Goal: Task Accomplishment & Management: Manage account settings

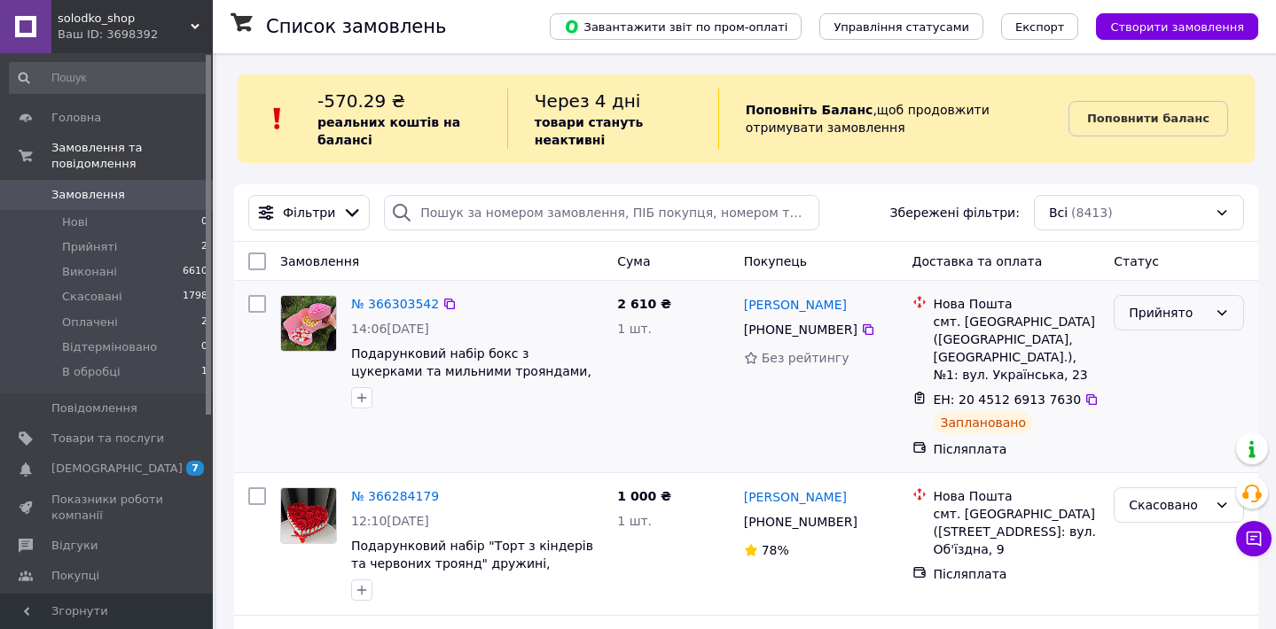
click at [1144, 321] on div "Прийнято" at bounding box center [1167, 313] width 79 height 20
click at [1151, 346] on li "Виконано" at bounding box center [1178, 351] width 129 height 32
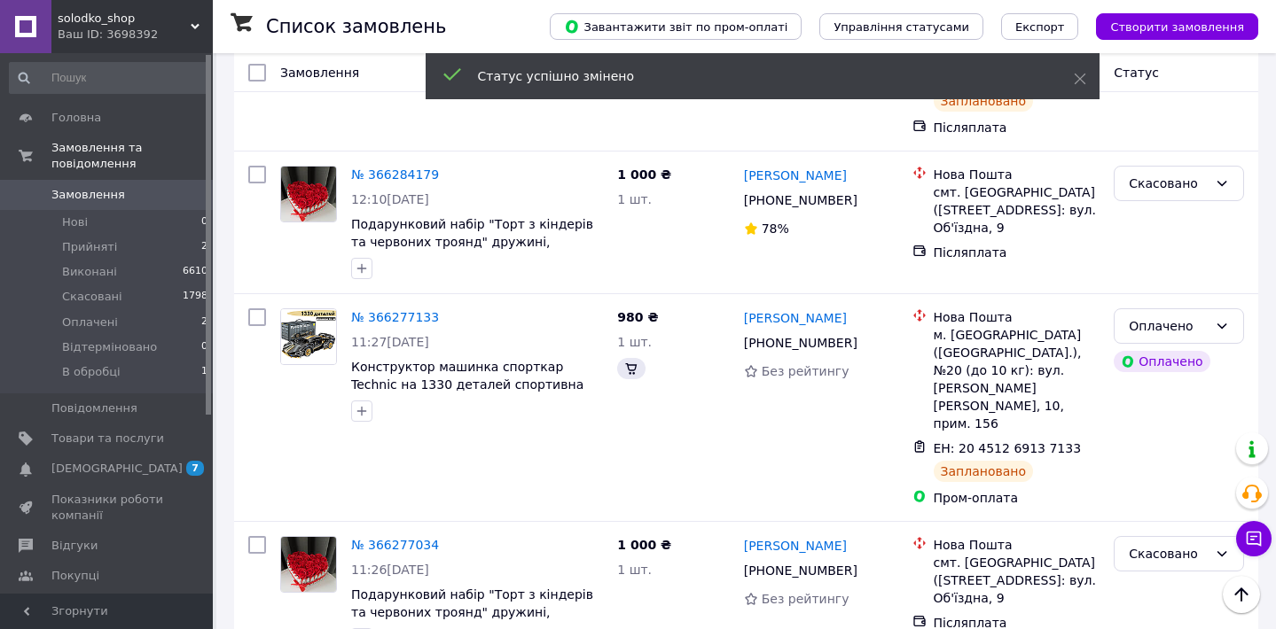
scroll to position [327, 0]
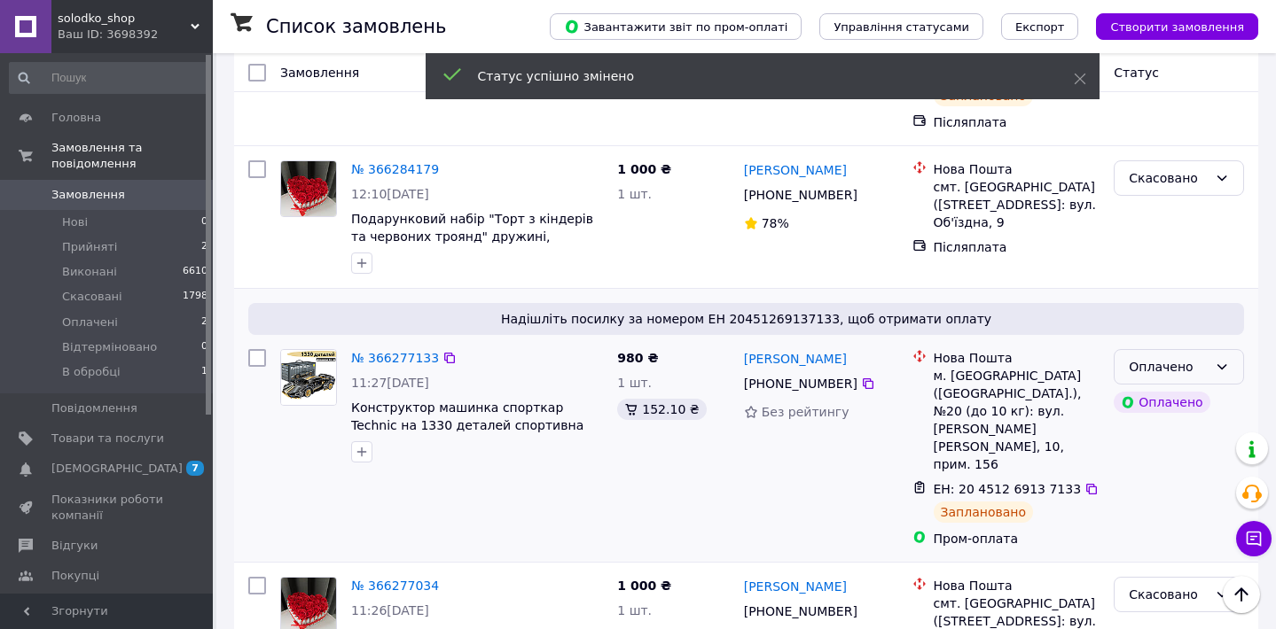
click at [1149, 376] on div "Оплачено" at bounding box center [1167, 367] width 79 height 20
click at [1149, 432] on li "Виконано" at bounding box center [1178, 437] width 129 height 32
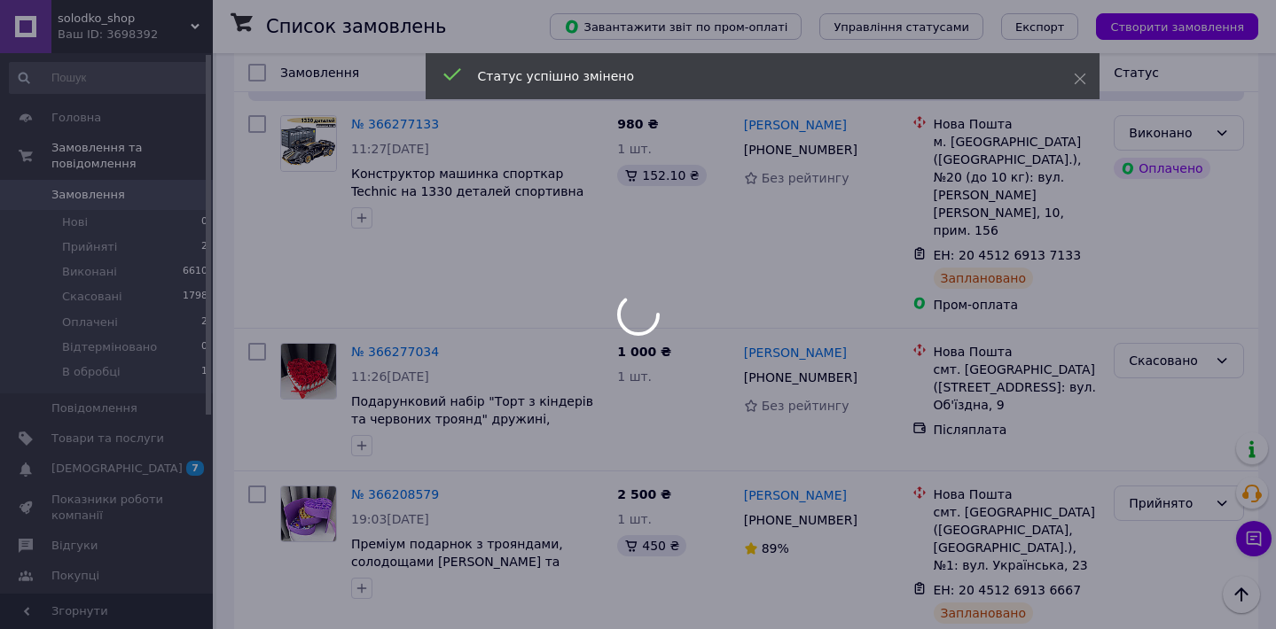
scroll to position [563, 0]
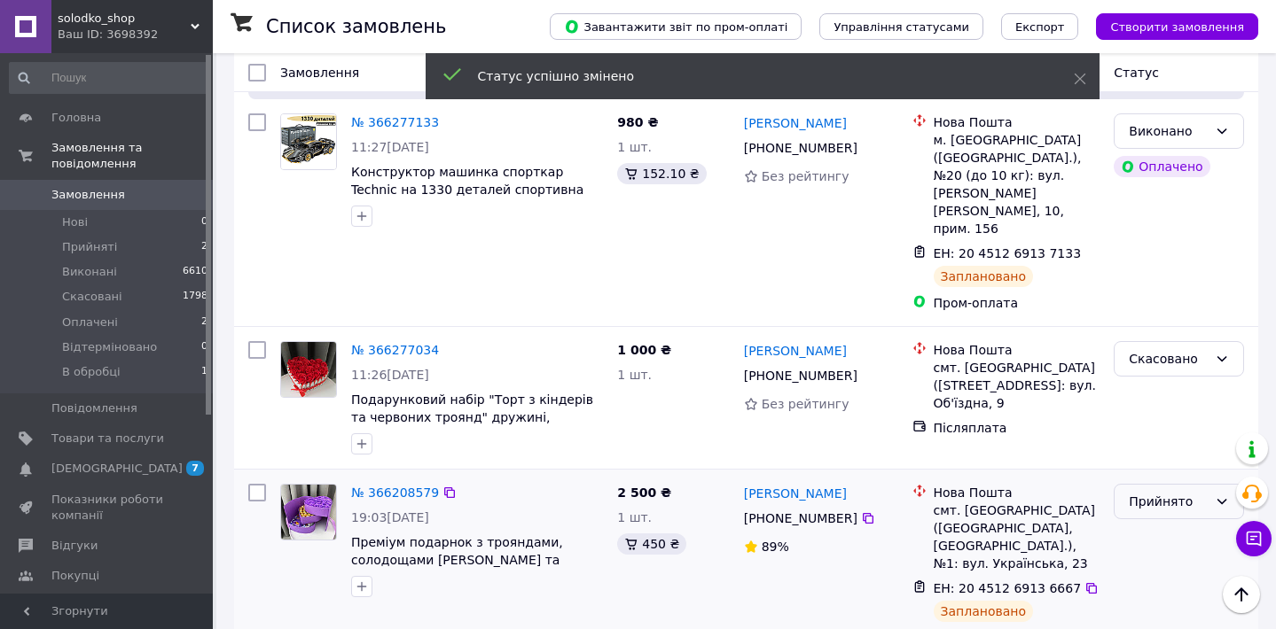
click at [1143, 492] on div "Прийнято" at bounding box center [1167, 502] width 79 height 20
click at [1154, 301] on li "Виконано" at bounding box center [1178, 308] width 129 height 32
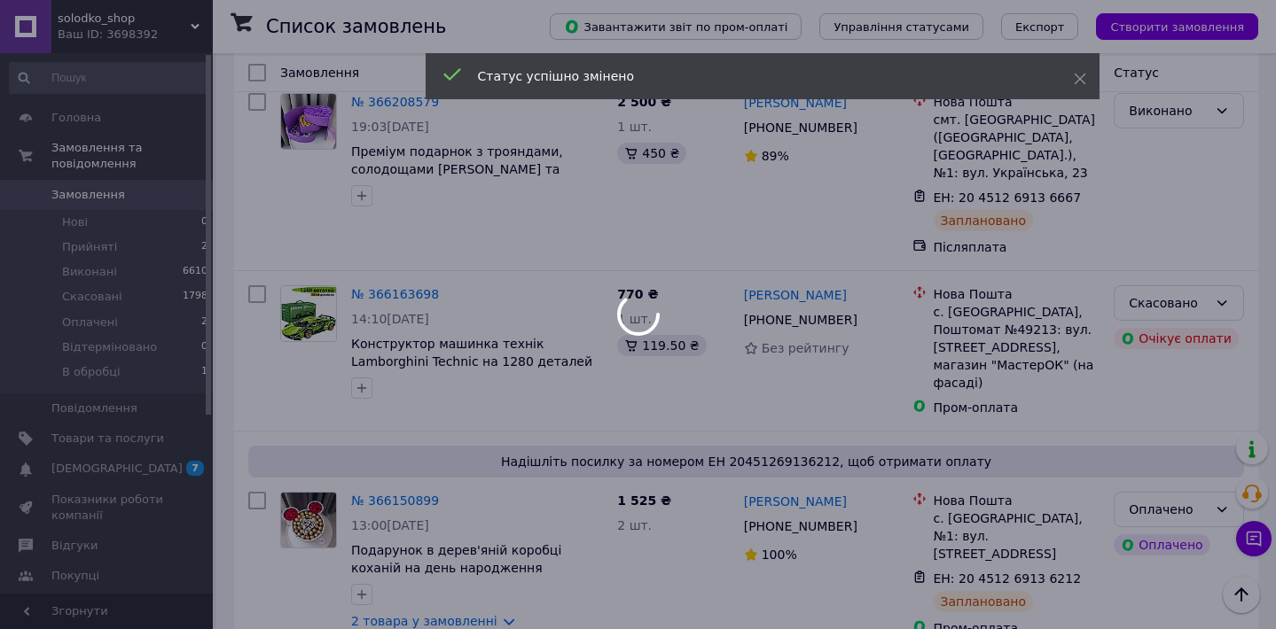
scroll to position [960, 0]
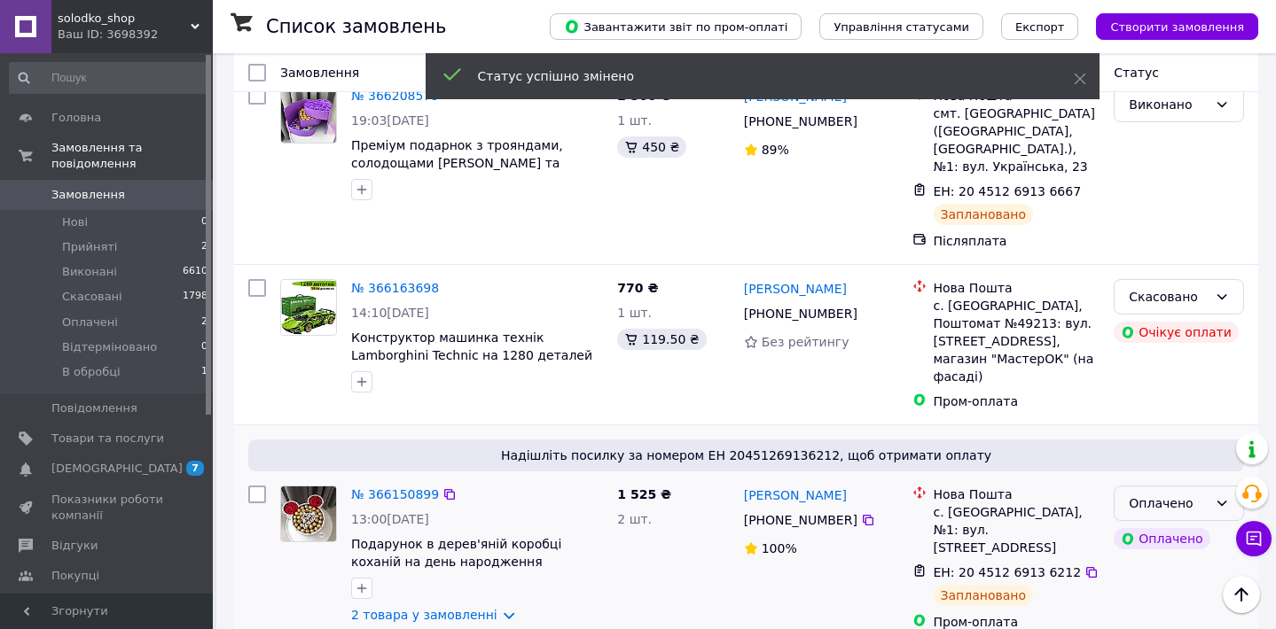
click at [1166, 494] on div "Оплачено" at bounding box center [1167, 504] width 79 height 20
click at [1162, 526] on li "Виконано" at bounding box center [1178, 520] width 129 height 32
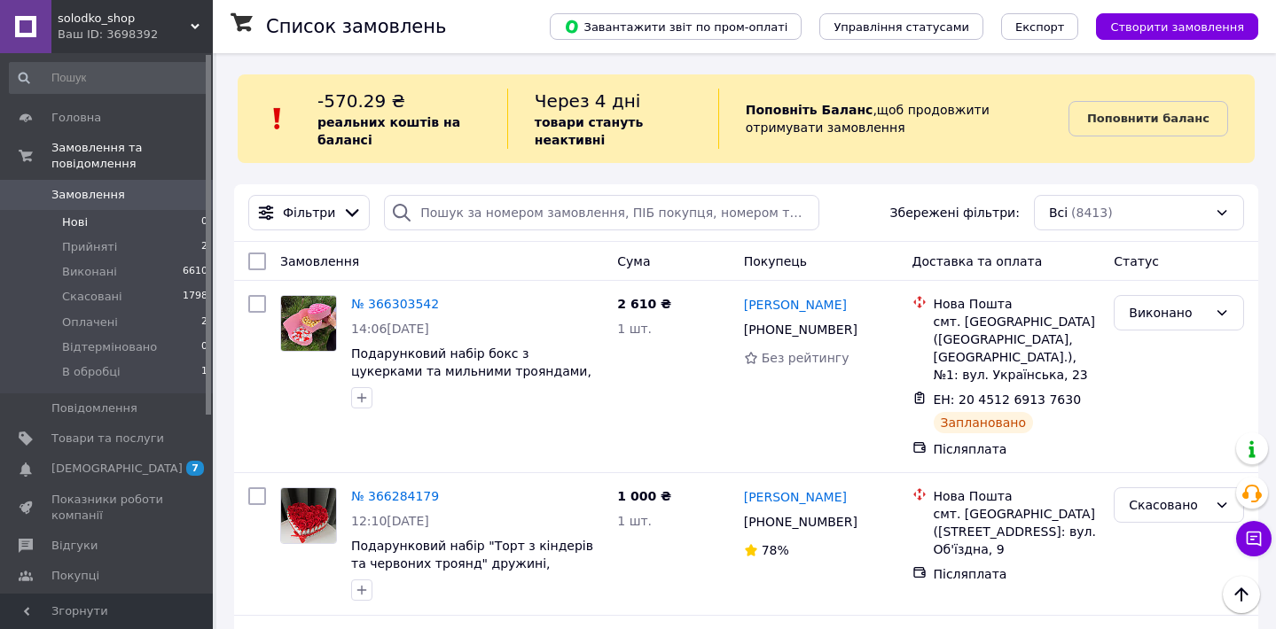
scroll to position [0, 0]
click at [157, 199] on span "Замовлення" at bounding box center [107, 195] width 113 height 16
click at [180, 371] on li "В обробці 1" at bounding box center [109, 377] width 218 height 34
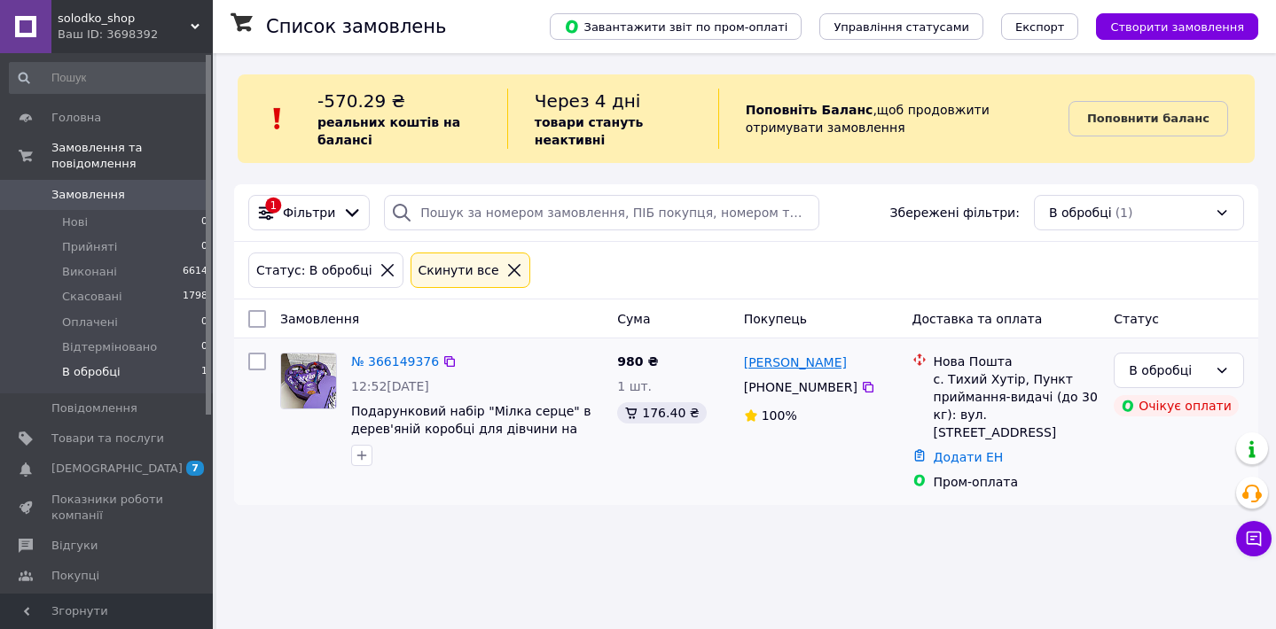
click at [792, 355] on link "[PERSON_NAME]" at bounding box center [795, 363] width 103 height 18
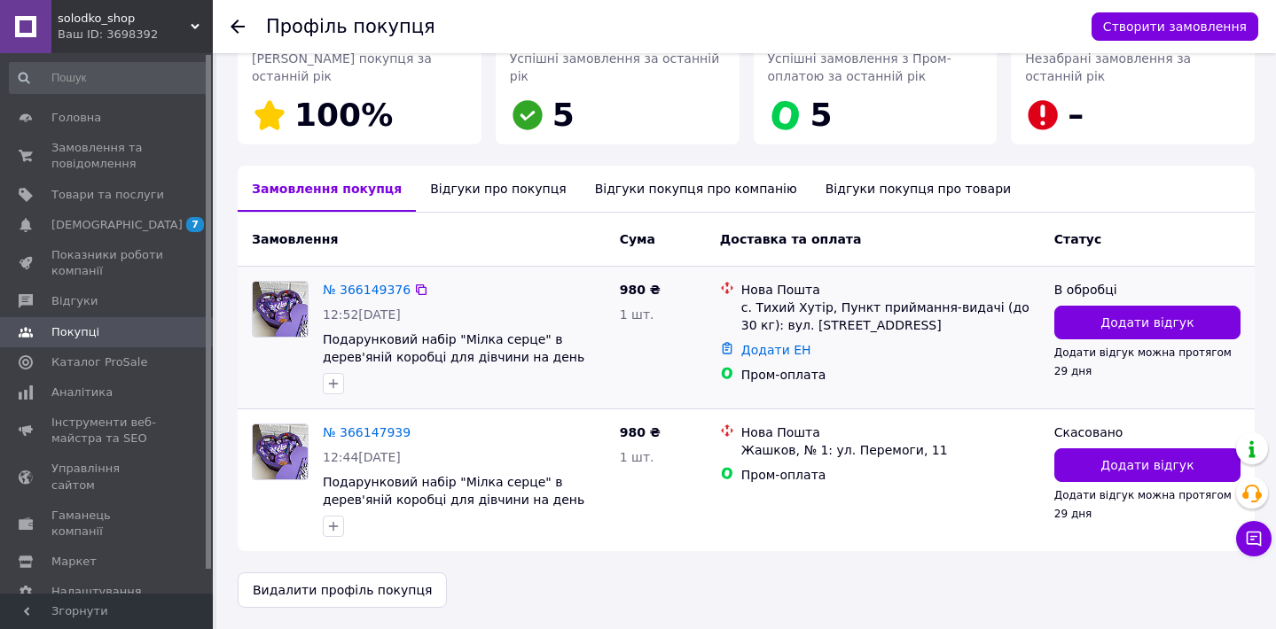
scroll to position [288, 0]
click at [496, 195] on div "Відгуки про покупця" at bounding box center [498, 189] width 164 height 46
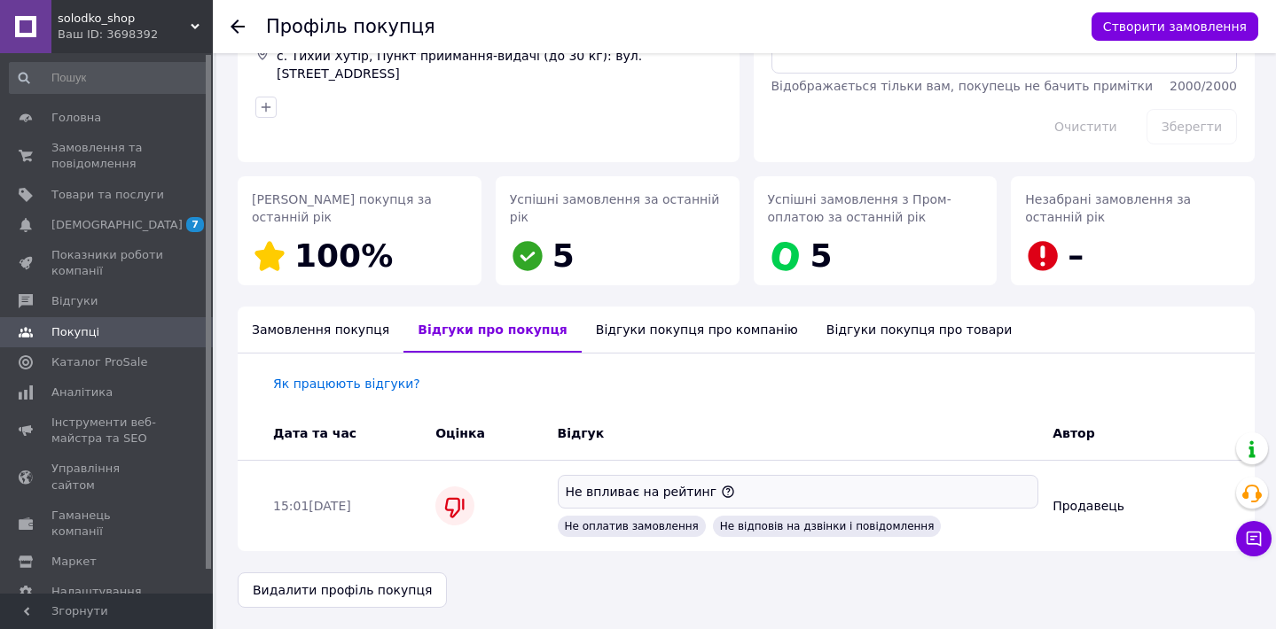
scroll to position [147, 0]
click at [317, 326] on div "Замовлення покупця" at bounding box center [321, 330] width 166 height 46
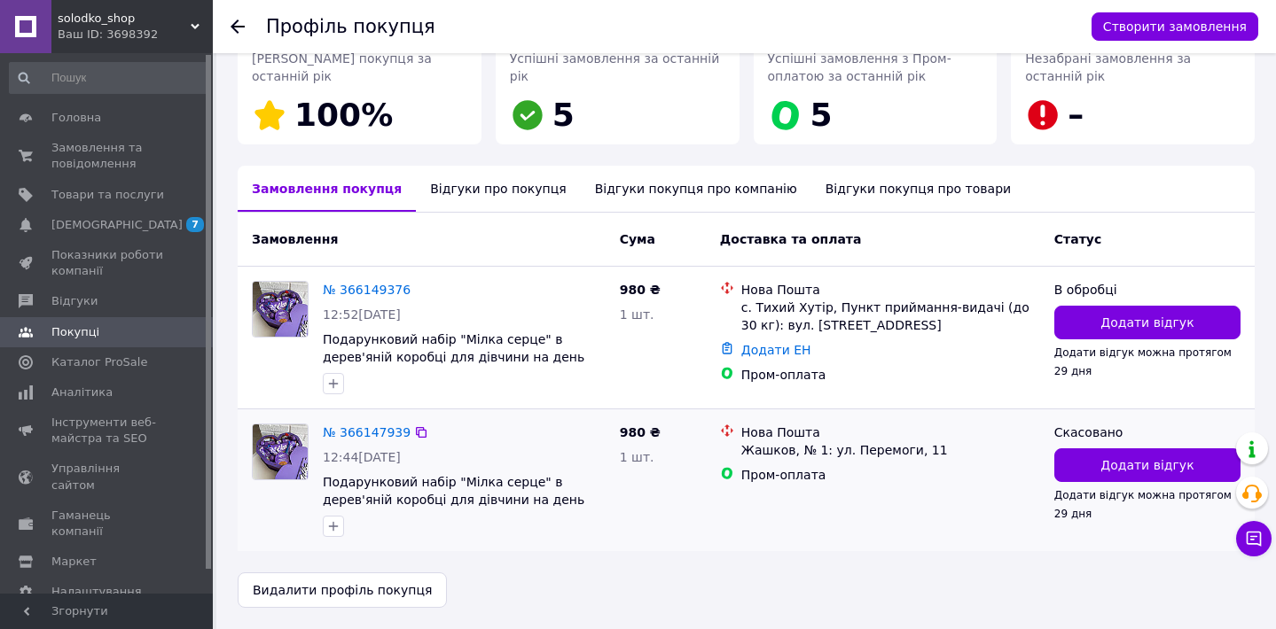
scroll to position [288, 0]
click at [363, 434] on link "№ 366147939" at bounding box center [367, 432] width 88 height 14
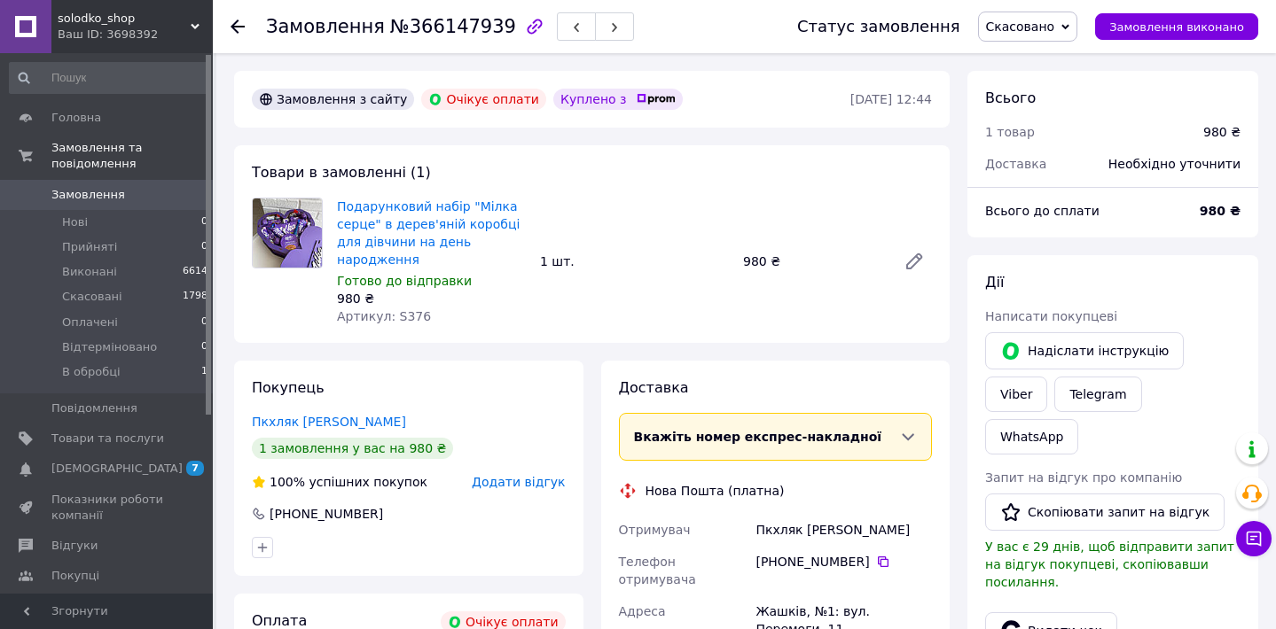
click at [236, 30] on use at bounding box center [237, 27] width 14 height 14
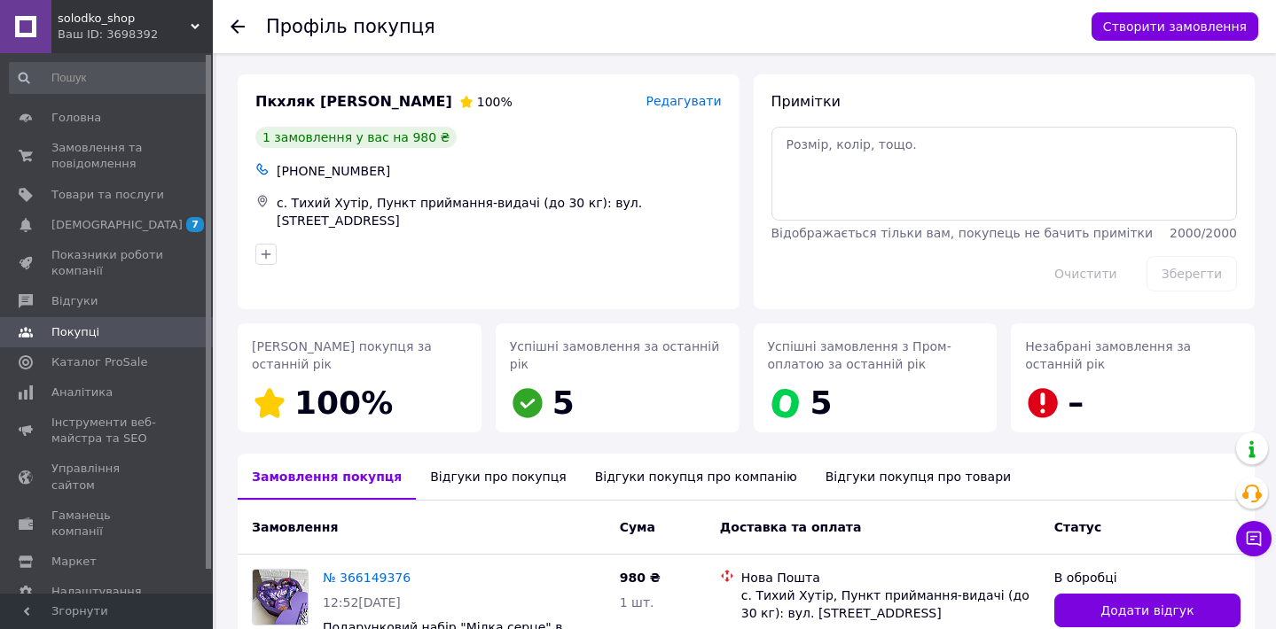
click at [240, 29] on icon at bounding box center [237, 27] width 14 height 14
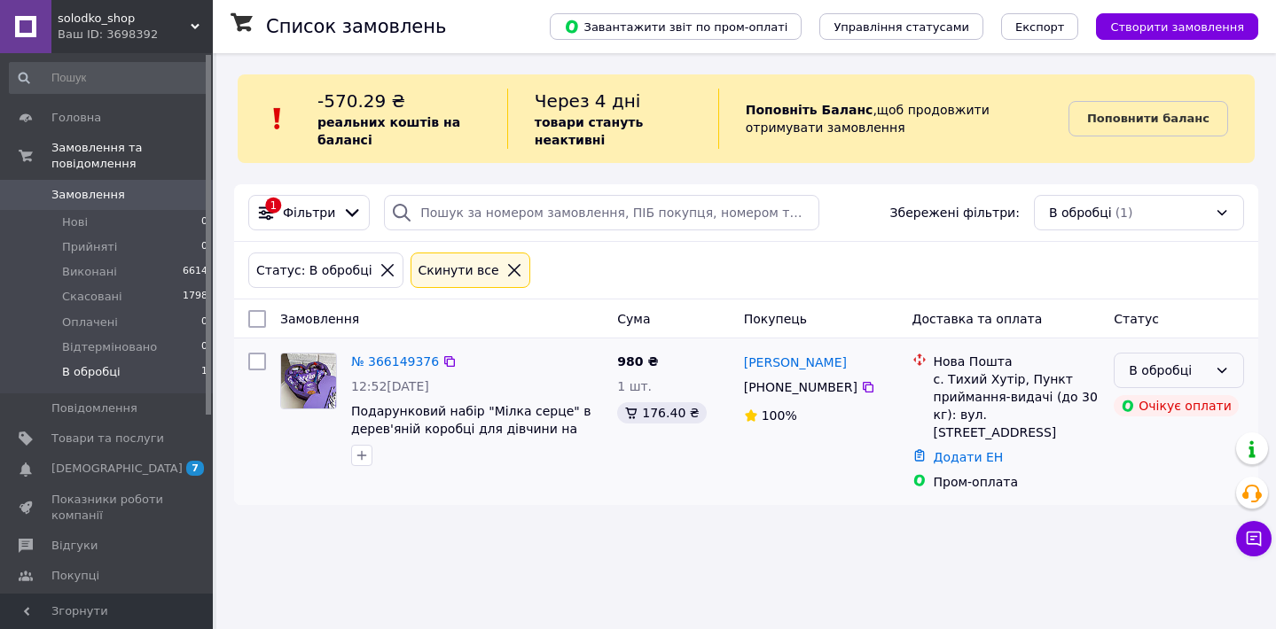
click at [1163, 372] on div "В обробці" at bounding box center [1167, 371] width 79 height 20
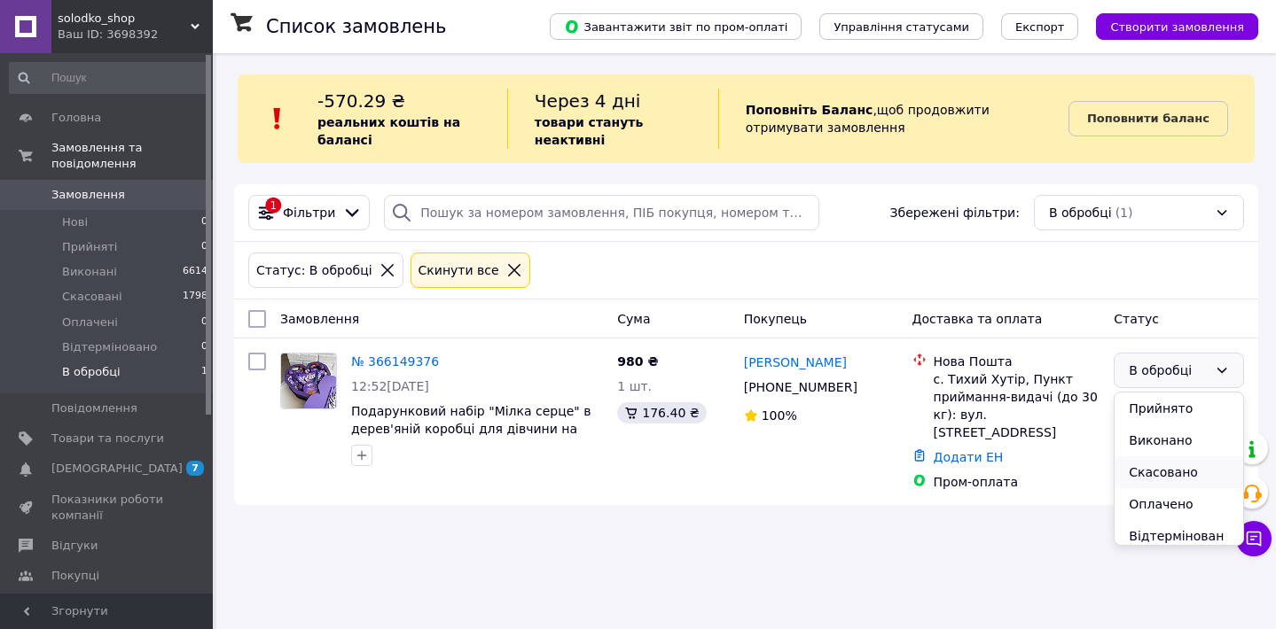
click at [1156, 472] on li "Скасовано" at bounding box center [1178, 473] width 129 height 32
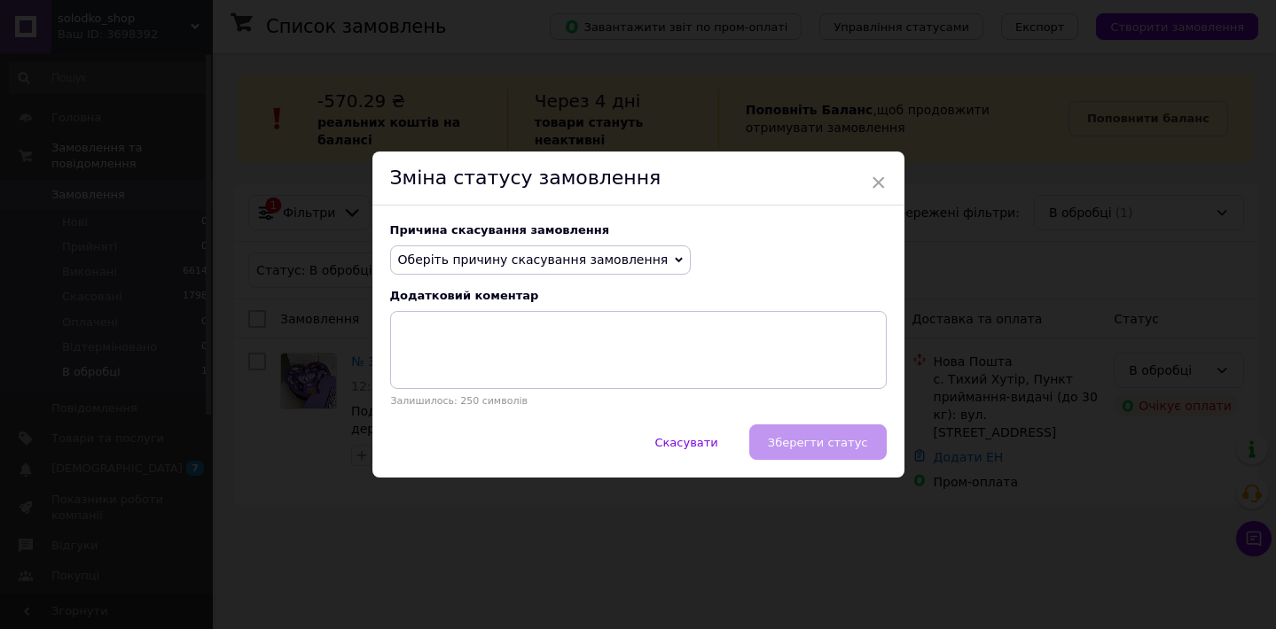
click at [507, 265] on span "Оберіть причину скасування замовлення" at bounding box center [533, 260] width 270 height 14
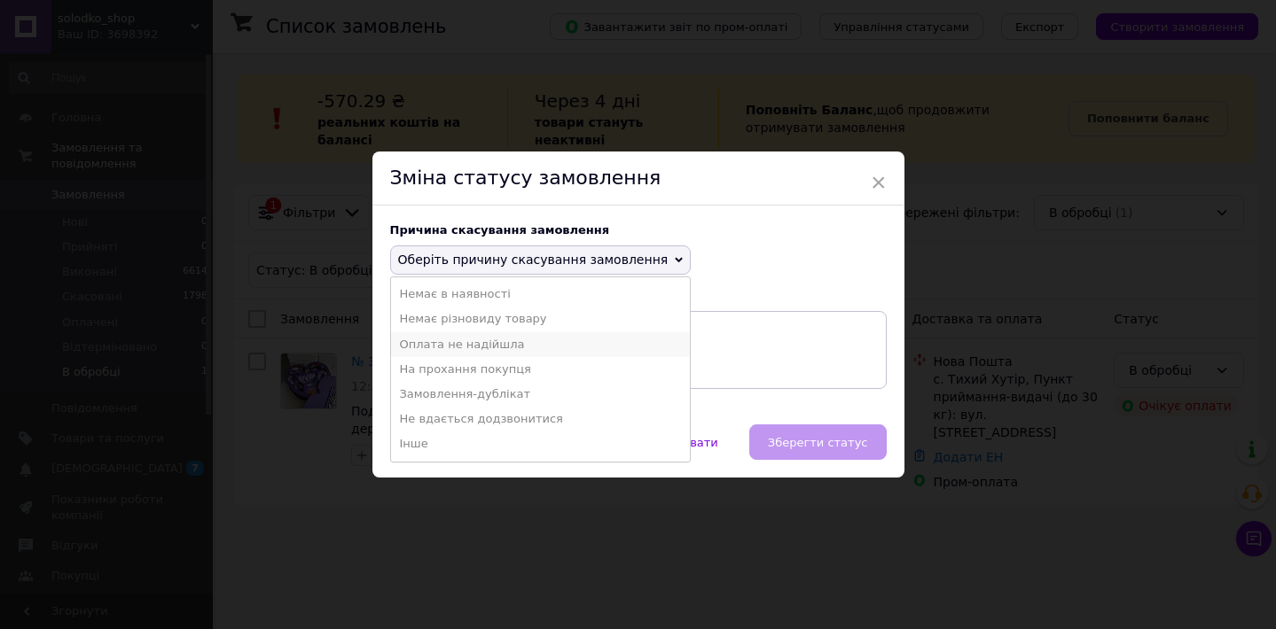
click at [476, 346] on li "Оплата не надійшла" at bounding box center [541, 344] width 300 height 25
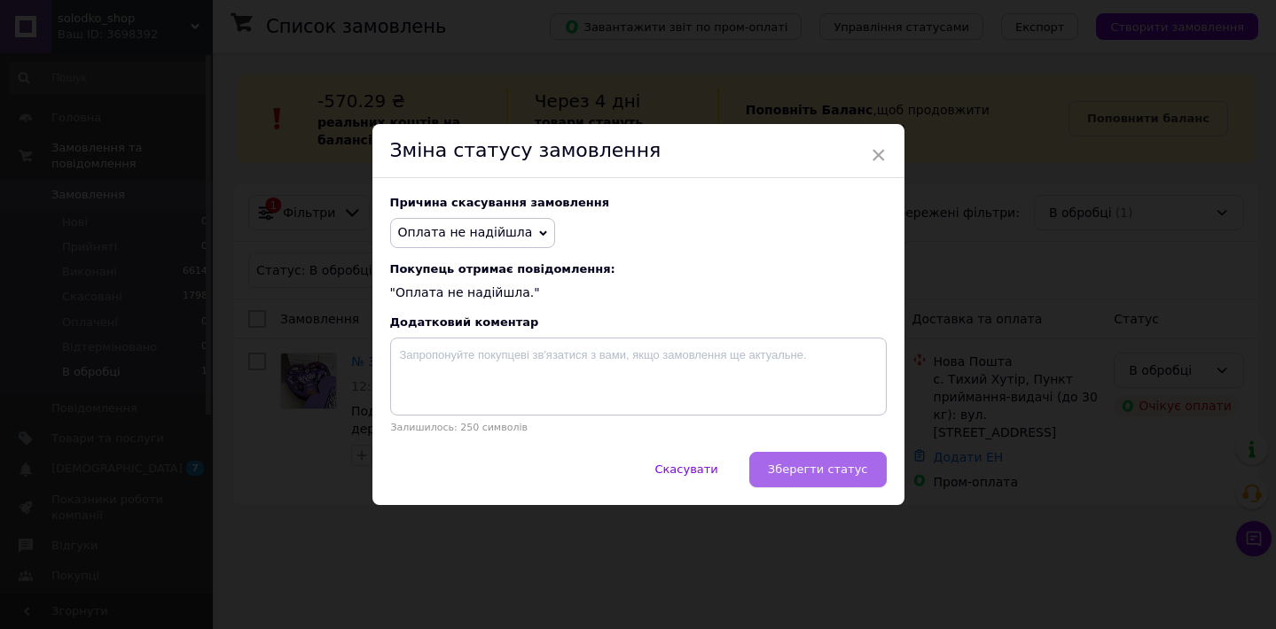
click at [816, 485] on button "Зберегти статус" at bounding box center [817, 469] width 137 height 35
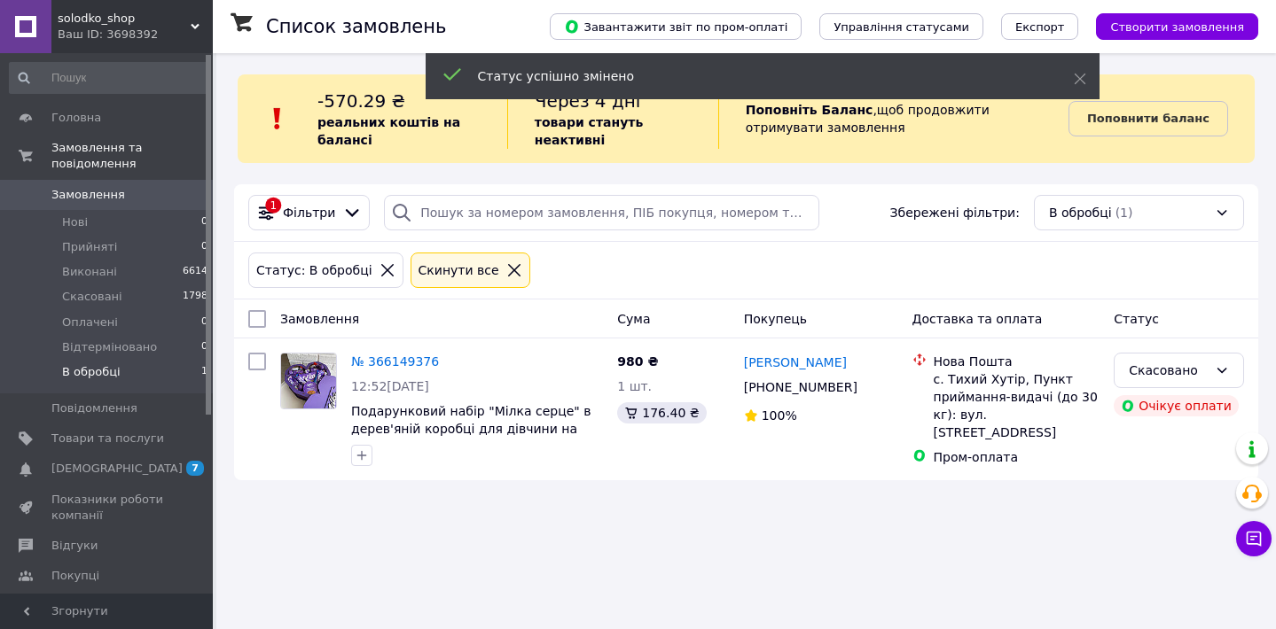
click at [95, 192] on span "Замовлення" at bounding box center [88, 195] width 74 height 16
